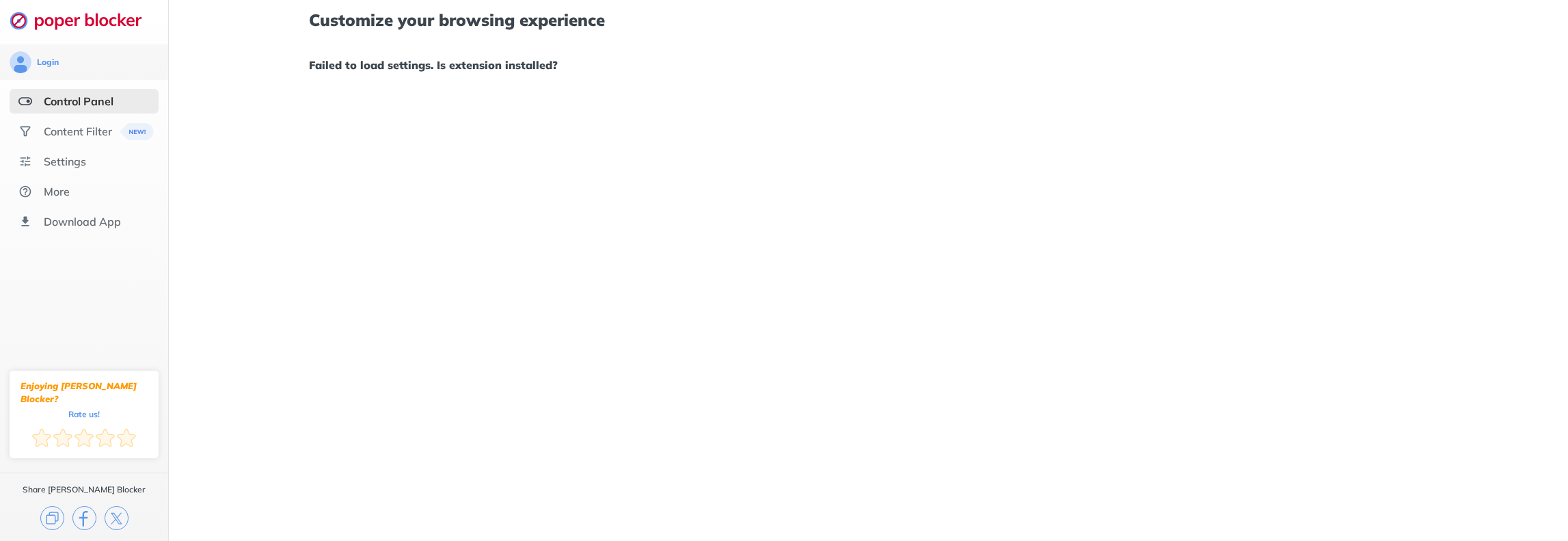
click at [49, 58] on div "Login" at bounding box center [48, 62] width 22 height 11
click at [107, 104] on div "Control Panel" at bounding box center [78, 101] width 70 height 13
click at [77, 128] on div "Content Filter" at bounding box center [77, 131] width 68 height 13
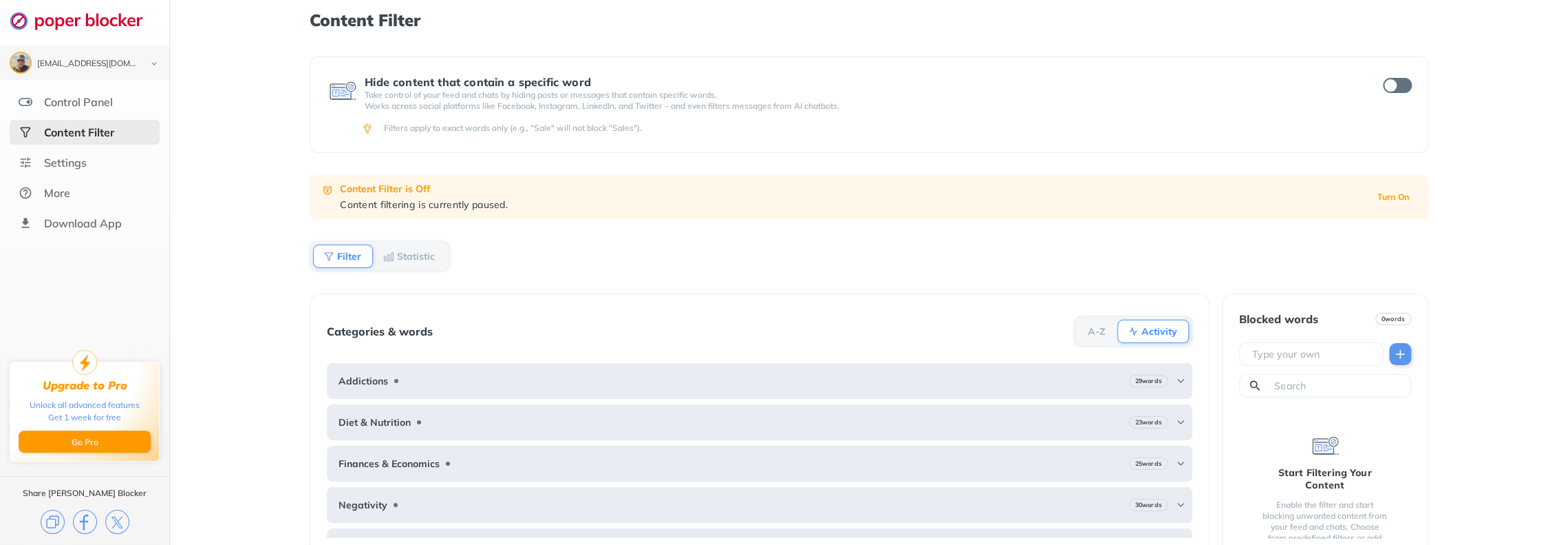
click at [85, 110] on div "Control Panel" at bounding box center [85, 102] width 150 height 25
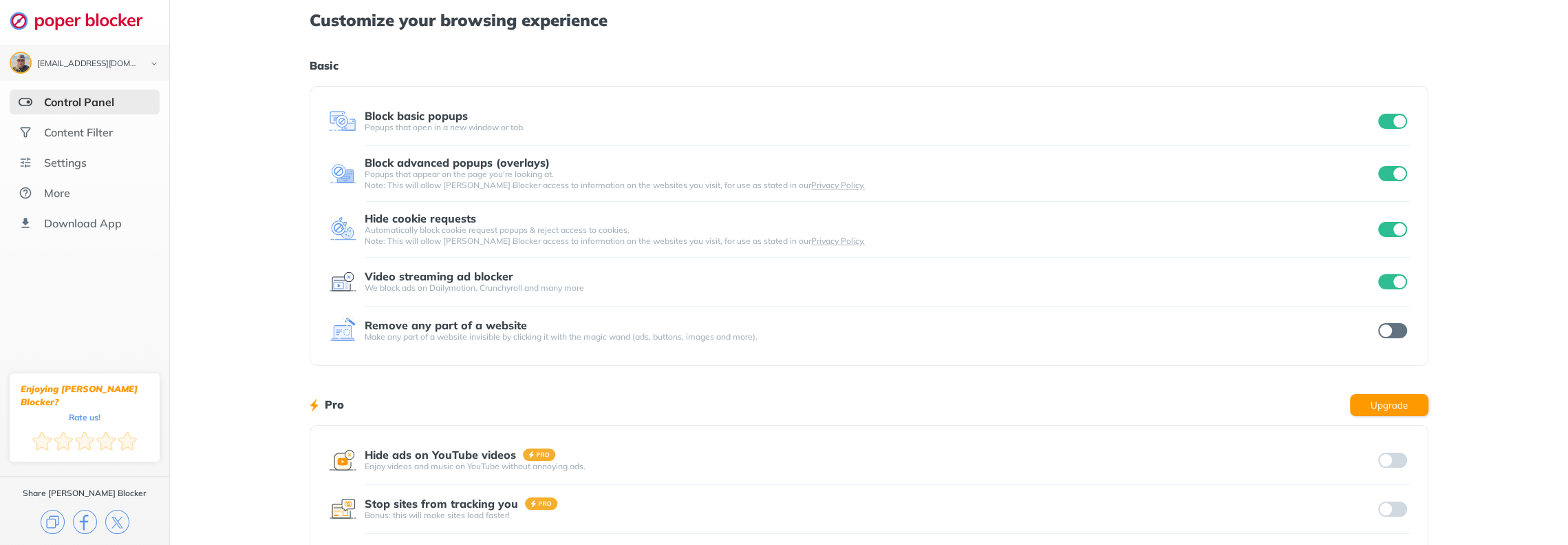
drag, startPoint x: 1146, startPoint y: 2, endPoint x: 1488, endPoint y: 39, distance: 344.0
click at [1488, 39] on div "Customize your browsing experience Basic Block basic popups Popups that open in…" at bounding box center [869, 355] width 1398 height 712
click at [1414, 323] on div "Block basic popups Popups that open in a new window or tab. Block advanced popu…" at bounding box center [869, 226] width 1119 height 280
click at [1400, 329] on input "checkbox" at bounding box center [1393, 330] width 28 height 15
